Goal: Information Seeking & Learning: Learn about a topic

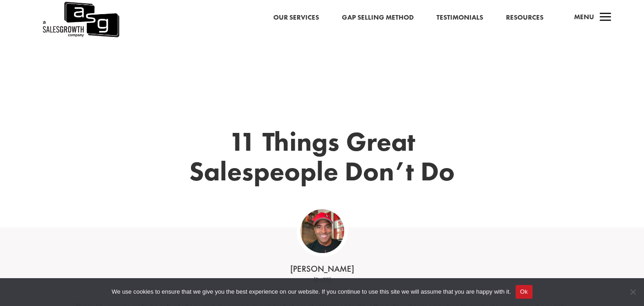
click at [308, 64] on div "11 Things Great Salespeople Don’t Do" at bounding box center [322, 145] width 494 height 163
click at [150, 47] on div "11 Things Great Salespeople Don’t Do" at bounding box center [322, 133] width 644 height 188
click at [290, 16] on link "Our Services" at bounding box center [296, 18] width 46 height 12
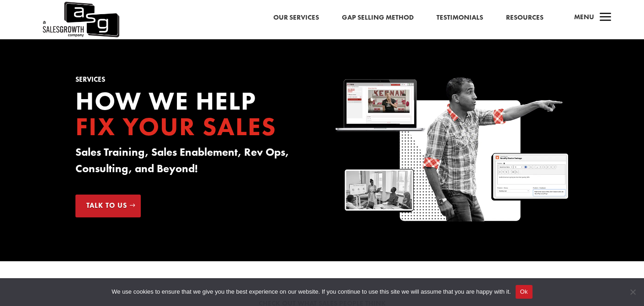
click at [373, 16] on link "Gap Selling Method" at bounding box center [378, 18] width 72 height 12
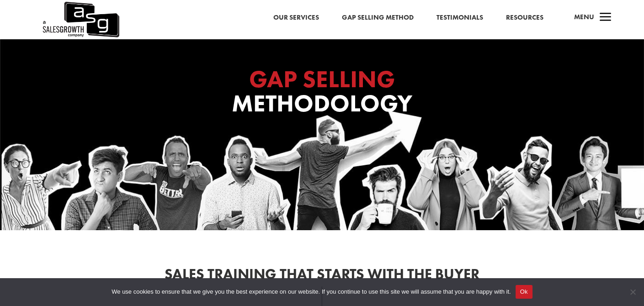
click at [602, 19] on span "a" at bounding box center [605, 18] width 18 height 18
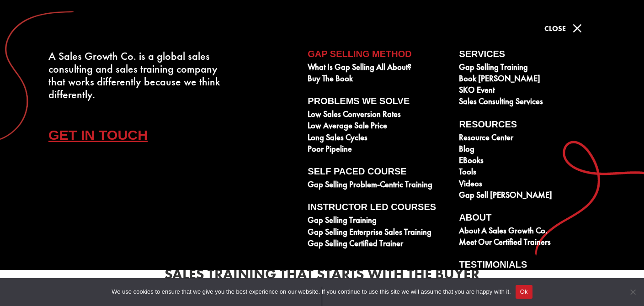
click at [580, 25] on span "M" at bounding box center [577, 28] width 18 height 18
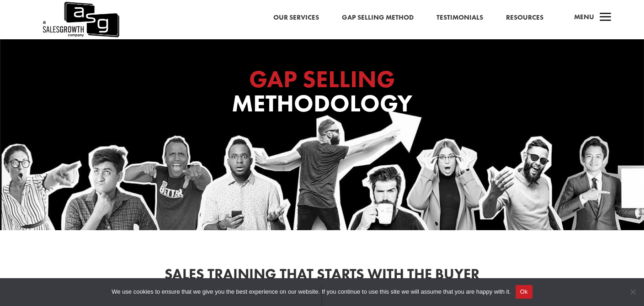
click at [303, 19] on link "Our Services" at bounding box center [296, 18] width 46 height 12
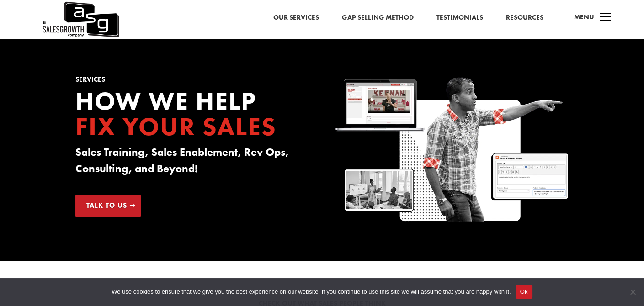
click at [361, 13] on link "Gap Selling Method" at bounding box center [378, 18] width 72 height 12
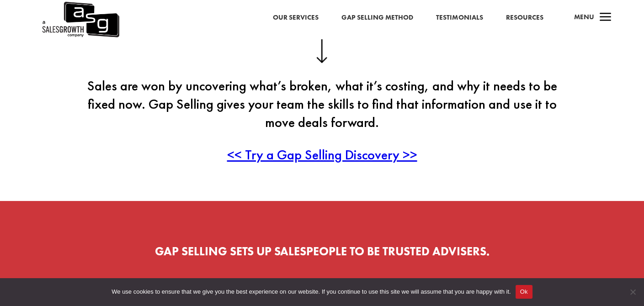
scroll to position [252, 0]
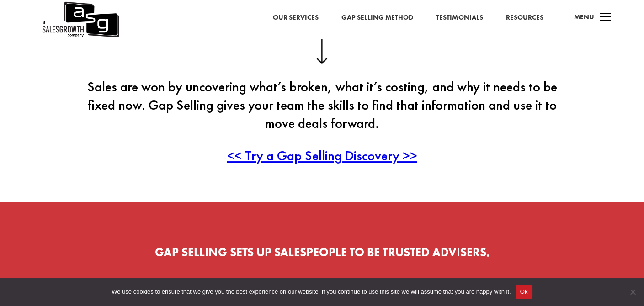
click at [330, 152] on span "<< Try a Gap Selling Discovery >>" at bounding box center [322, 156] width 190 height 18
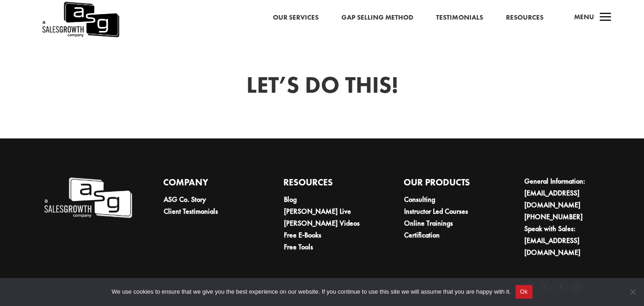
scroll to position [595, 0]
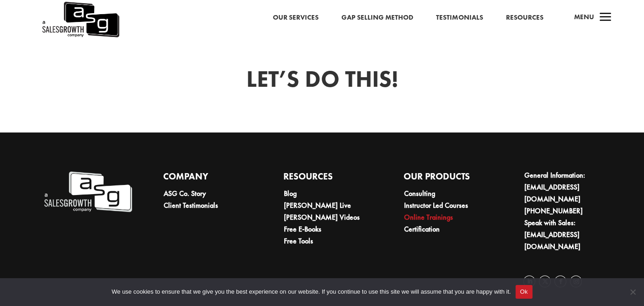
click at [422, 217] on link "Online Trainings" at bounding box center [428, 218] width 49 height 10
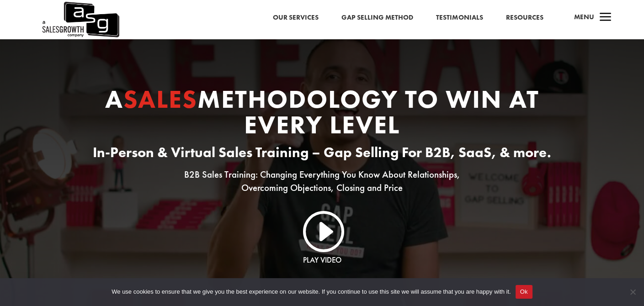
scroll to position [18, 0]
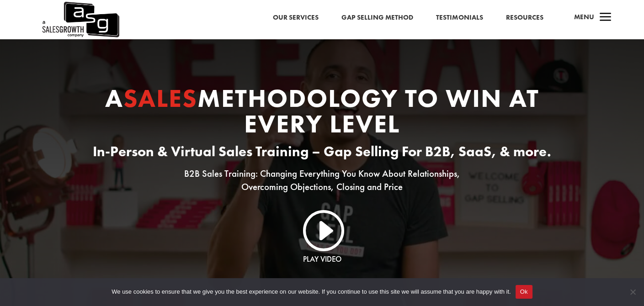
click at [327, 230] on link "I" at bounding box center [322, 230] width 44 height 44
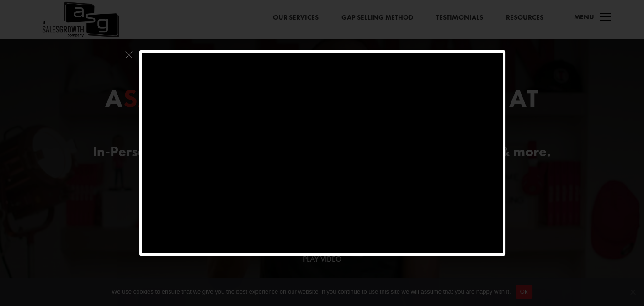
click at [131, 52] on span at bounding box center [129, 57] width 12 height 14
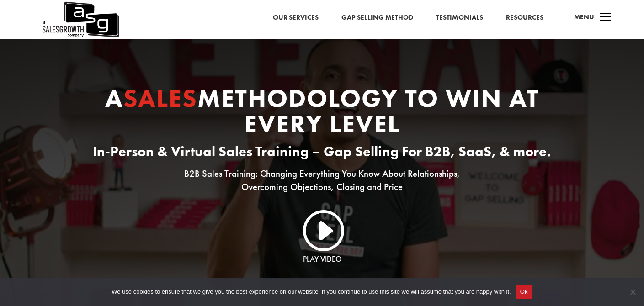
click at [360, 16] on div "Our Services Gap Selling Method Testimonials Resources a Menu" at bounding box center [322, 1] width 644 height 39
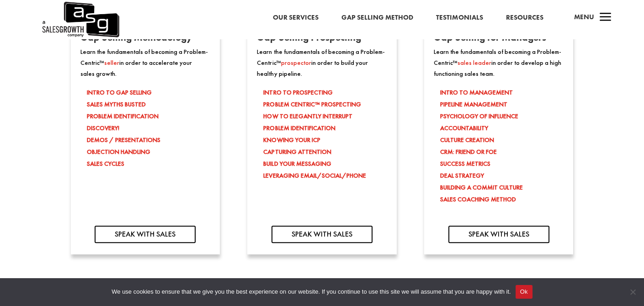
scroll to position [891, 0]
